Goal: Information Seeking & Learning: Check status

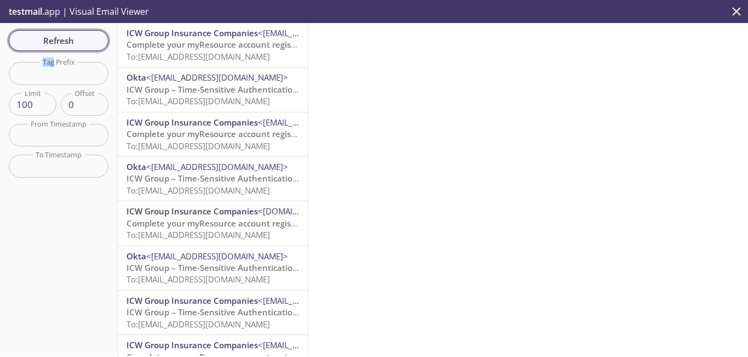
click at [76, 45] on span "Refresh" at bounding box center [59, 40] width 82 height 14
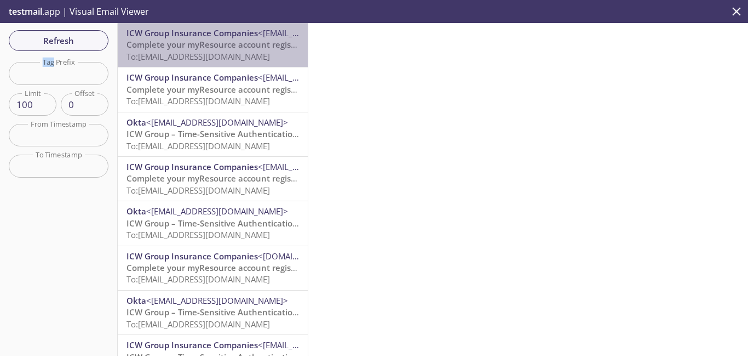
click at [219, 47] on span "Complete your myResource account registration" at bounding box center [223, 44] width 192 height 11
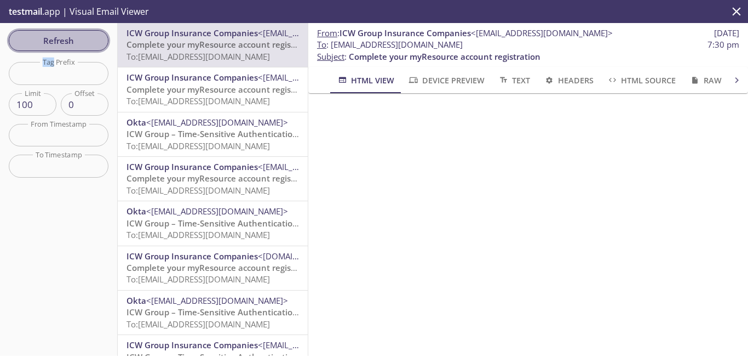
click at [68, 40] on span "Refresh" at bounding box center [59, 40] width 82 height 14
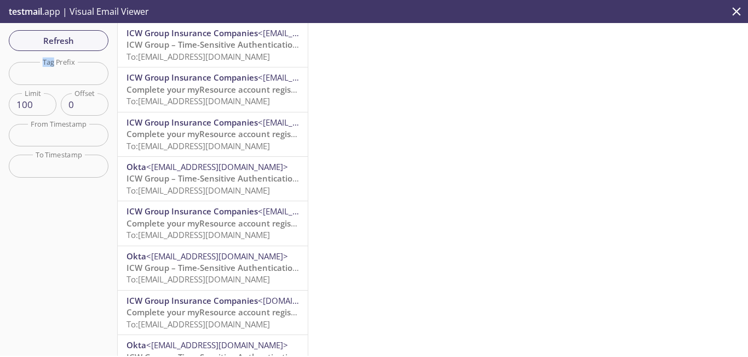
click at [225, 47] on span "ICW Group – Time-Sensitive Authentication Code" at bounding box center [224, 44] width 194 height 11
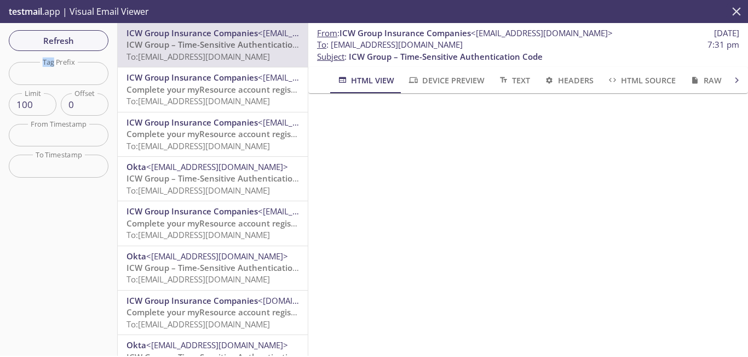
click at [734, 14] on icon "close" at bounding box center [737, 11] width 8 height 8
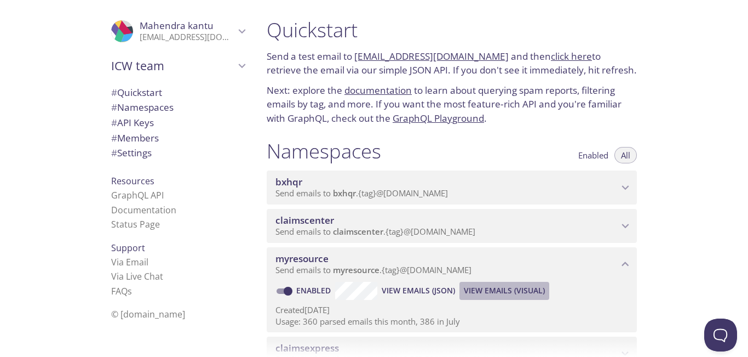
click at [515, 288] on span "View Emails (Visual)" at bounding box center [504, 290] width 81 height 13
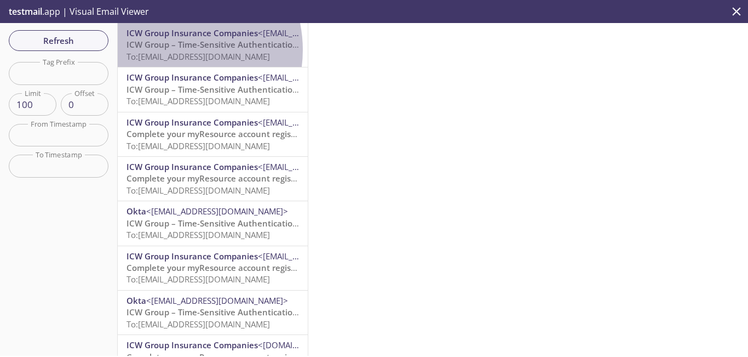
click at [170, 50] on span "ICW Group – Time-Sensitive Authentication Code" at bounding box center [224, 44] width 194 height 11
